Goal: Task Accomplishment & Management: Use online tool/utility

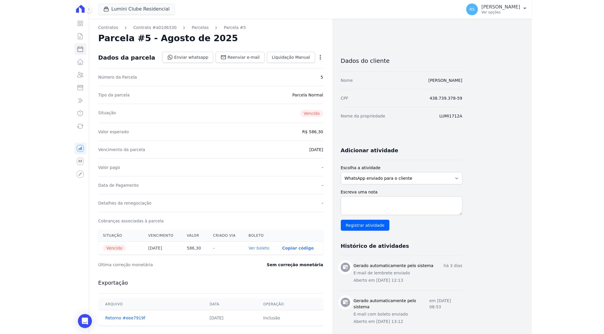
scroll to position [67, 0]
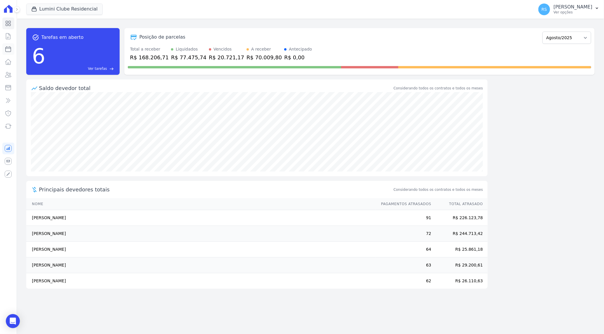
click at [8, 50] on icon at bounding box center [8, 49] width 7 height 7
select select
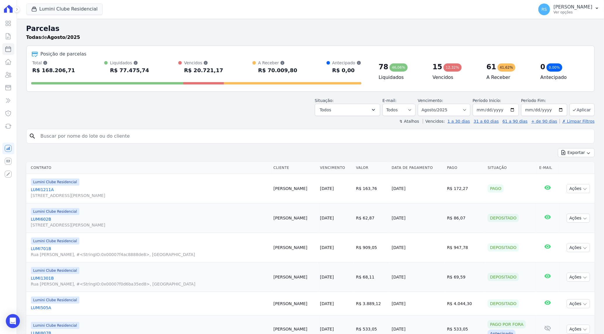
click at [97, 136] on input "search" at bounding box center [314, 136] width 555 height 12
paste input "3355"
click at [120, 138] on input "3355" at bounding box center [314, 136] width 555 height 12
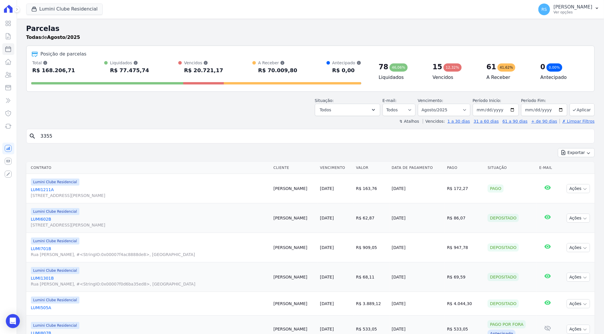
click at [73, 135] on input "3355" at bounding box center [314, 136] width 555 height 12
paste input "Sebastião Rodrigues"
type input "Sebastião Rodrigues"
click at [558, 148] on button "Exportar" at bounding box center [576, 152] width 37 height 9
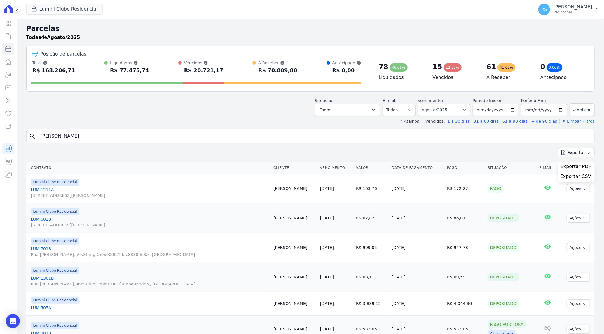
click at [73, 135] on input "Sebastião Rodrigues" at bounding box center [314, 136] width 555 height 12
select select
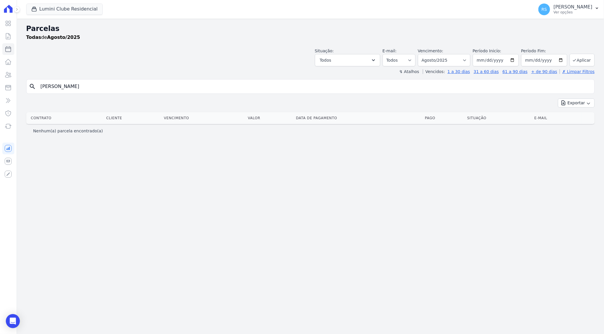
click at [75, 87] on input "Sebastião Rodrigues" at bounding box center [314, 87] width 555 height 12
click at [115, 69] on div "↯ Atalhos Vencidos: 1 a 30 dias 31 a 60 dias 61 a 90 dias + de 90 dias ✗ Limpar…" at bounding box center [310, 72] width 569 height 6
click at [92, 88] on input "Sebastião Rodrigues" at bounding box center [314, 87] width 555 height 12
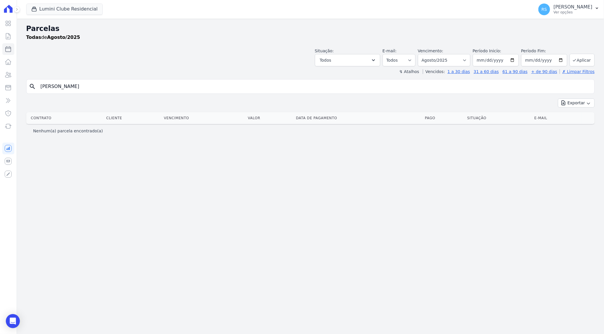
click at [76, 88] on input "Sebastião Rodrigues" at bounding box center [314, 87] width 555 height 12
type input "[PERSON_NAME]"
select select
click at [470, 60] on select "Filtrar por período ──────── Todos os meses Dezembro/2021 Janeiro/2022 Fevereir…" at bounding box center [444, 60] width 53 height 12
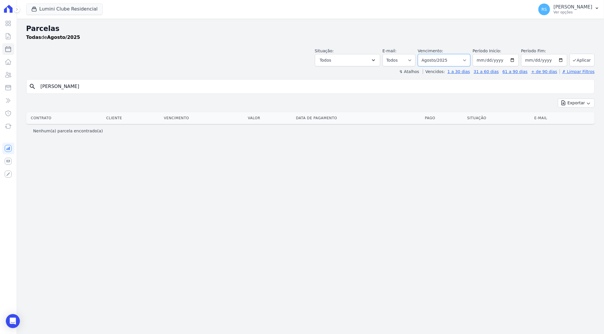
select select "07/2025"
click at [426, 54] on select "Filtrar por período ──────── Todos os meses Dezembro/2021 Janeiro/2022 Fevereir…" at bounding box center [444, 60] width 53 height 12
select select
click at [100, 86] on input "[PERSON_NAME]" at bounding box center [314, 87] width 555 height 12
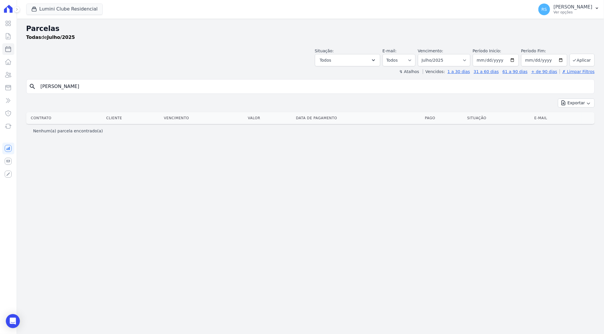
click at [100, 86] on input "[PERSON_NAME]" at bounding box center [314, 87] width 555 height 12
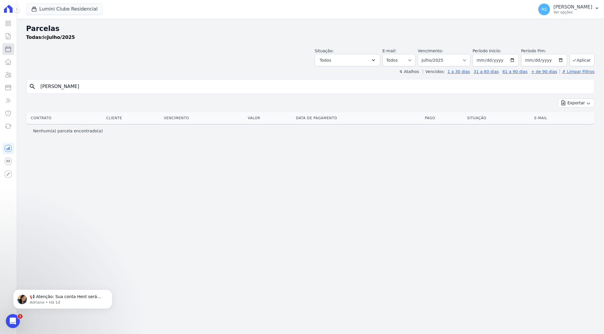
click at [7, 48] on icon at bounding box center [8, 48] width 5 height 5
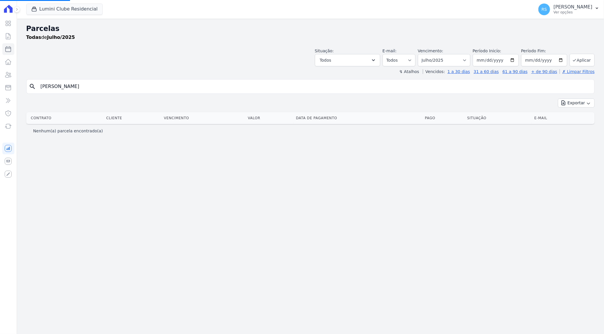
select select
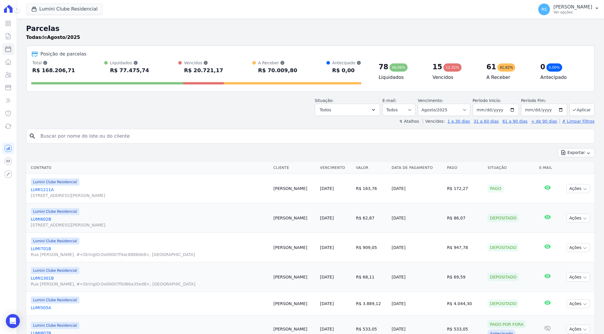
drag, startPoint x: 190, startPoint y: 140, endPoint x: 184, endPoint y: 139, distance: 6.2
click at [190, 140] on input "search" at bounding box center [314, 136] width 555 height 12
click at [8, 28] on link "Visão Geral" at bounding box center [8, 24] width 12 height 12
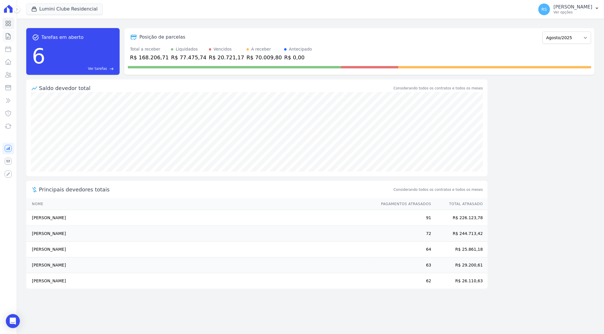
click at [8, 37] on icon at bounding box center [8, 36] width 4 height 6
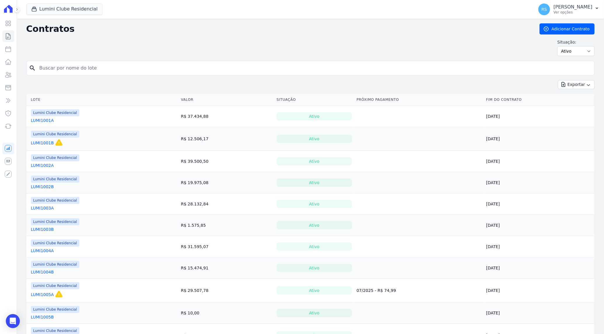
click at [119, 67] on input "search" at bounding box center [314, 68] width 557 height 12
type input "904b"
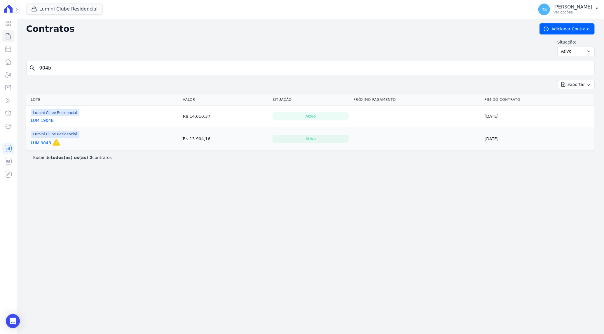
click at [42, 143] on link "LUMI904B" at bounding box center [41, 143] width 20 height 6
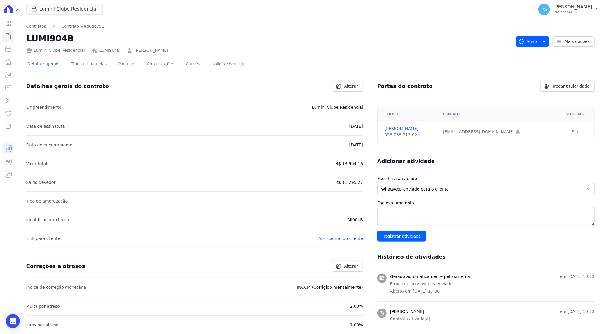
click at [117, 64] on link "Parcelas" at bounding box center [126, 64] width 19 height 15
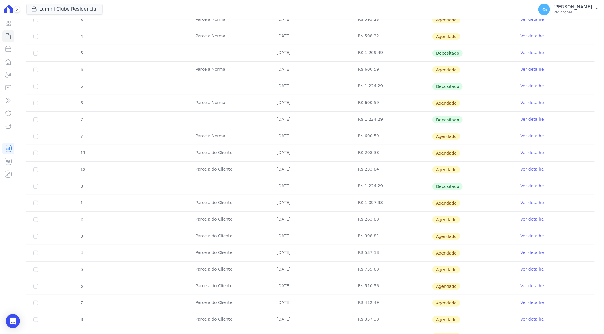
scroll to position [288, 0]
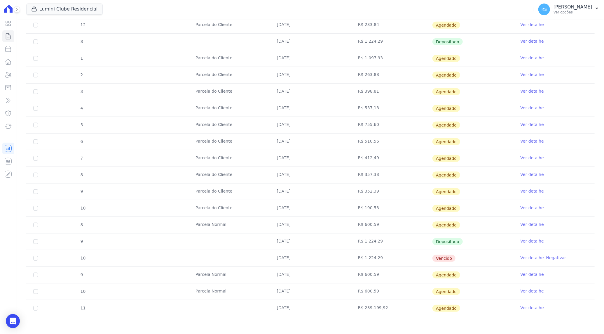
click at [286, 256] on td "[DATE]" at bounding box center [310, 258] width 81 height 16
click at [530, 258] on link "Ver detalhe" at bounding box center [532, 258] width 23 height 6
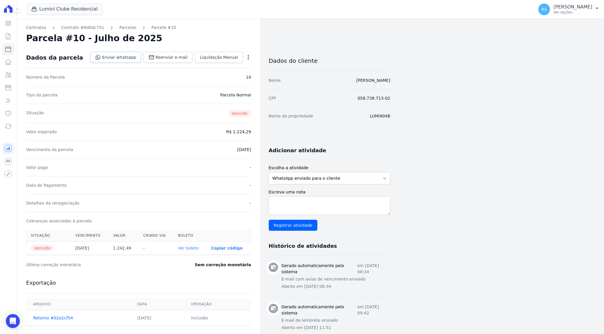
click at [126, 58] on link "Enviar whatsapp" at bounding box center [115, 57] width 51 height 11
